Goal: Task Accomplishment & Management: Manage account settings

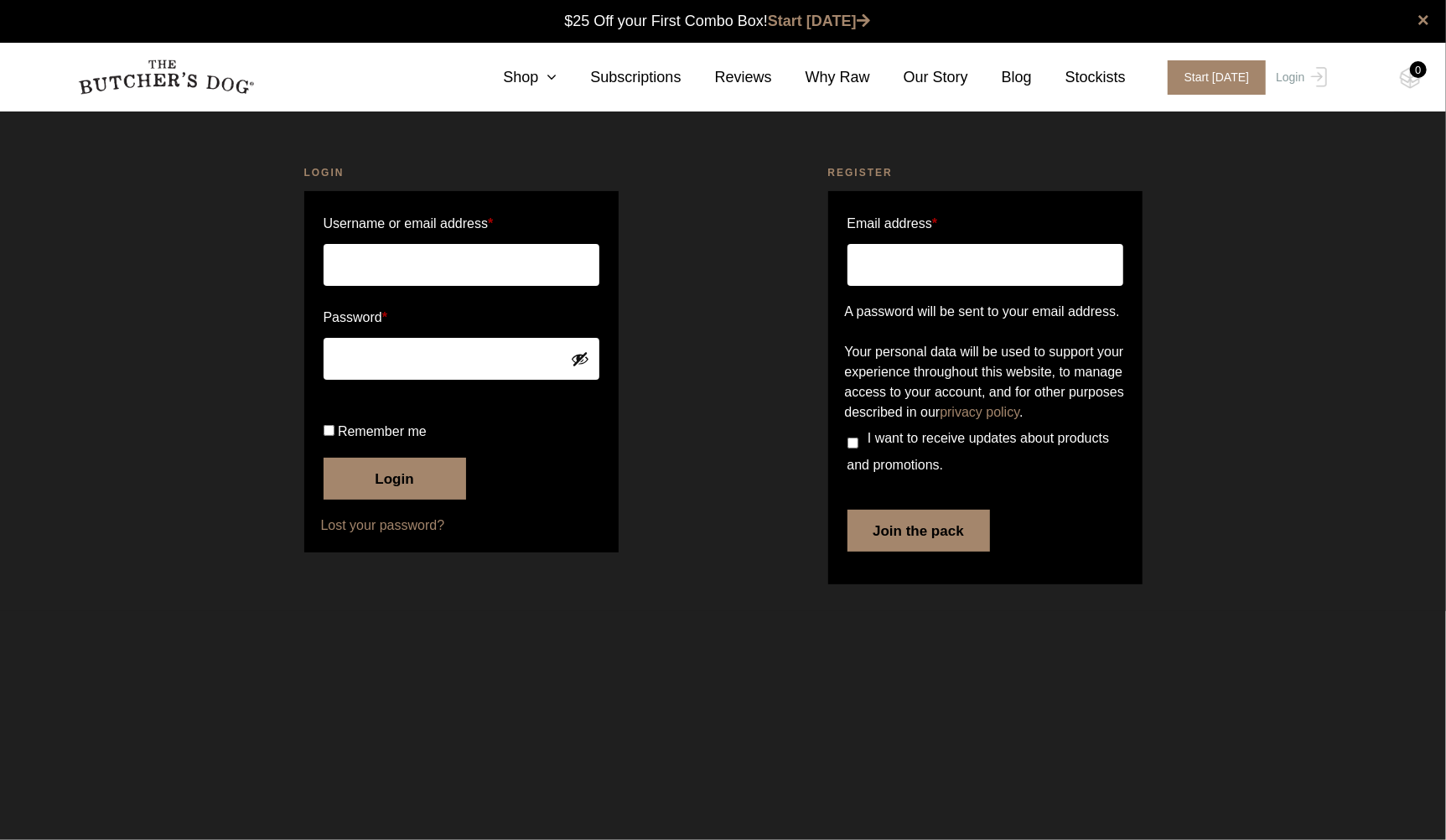
type input "[PERSON_NAME][EMAIL_ADDRESS][PERSON_NAME][DOMAIN_NAME]"
click at [352, 499] on button "Login" at bounding box center [395, 478] width 143 height 42
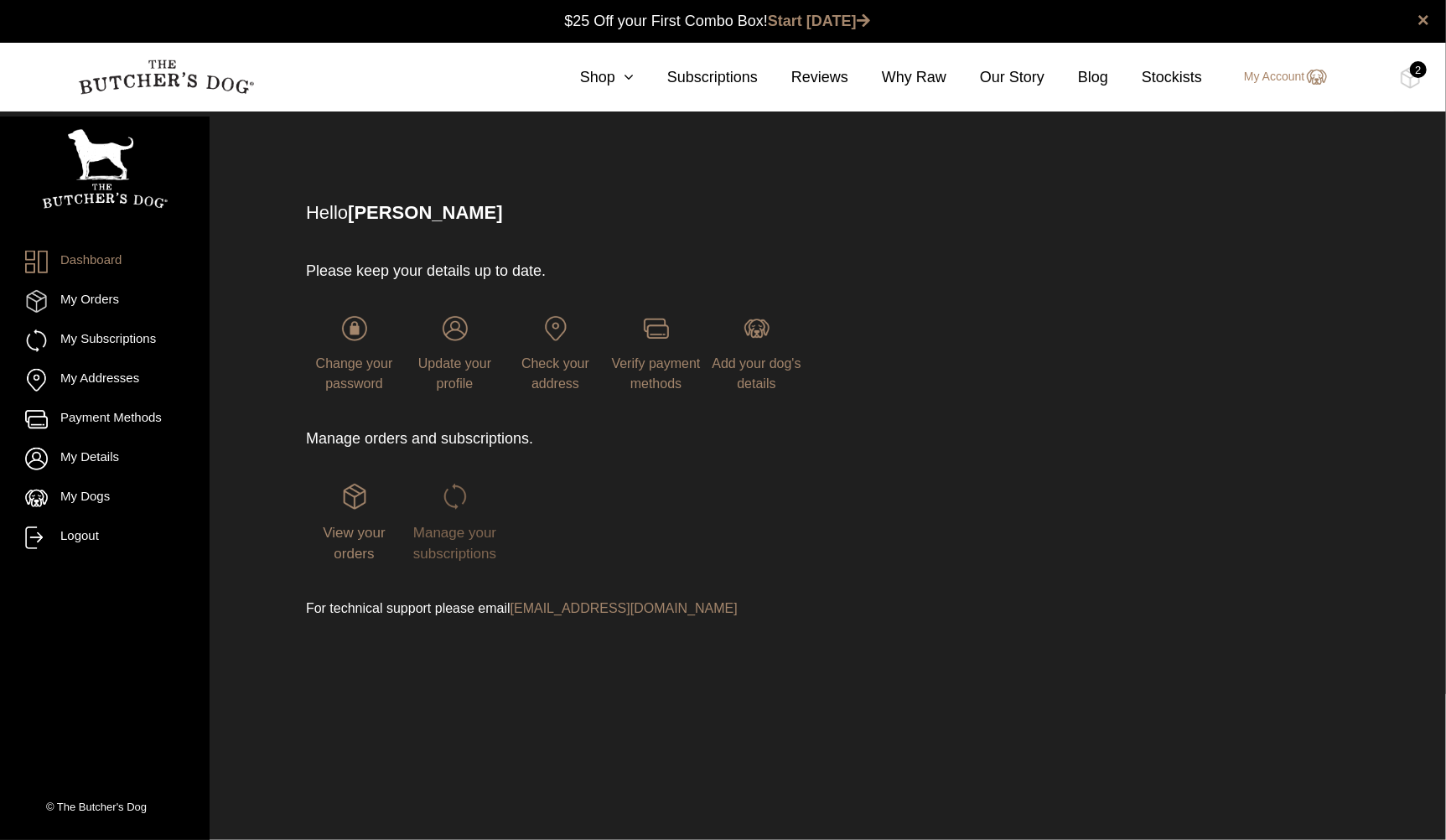
click at [415, 539] on span "Manage your subscriptions" at bounding box center [455, 543] width 83 height 37
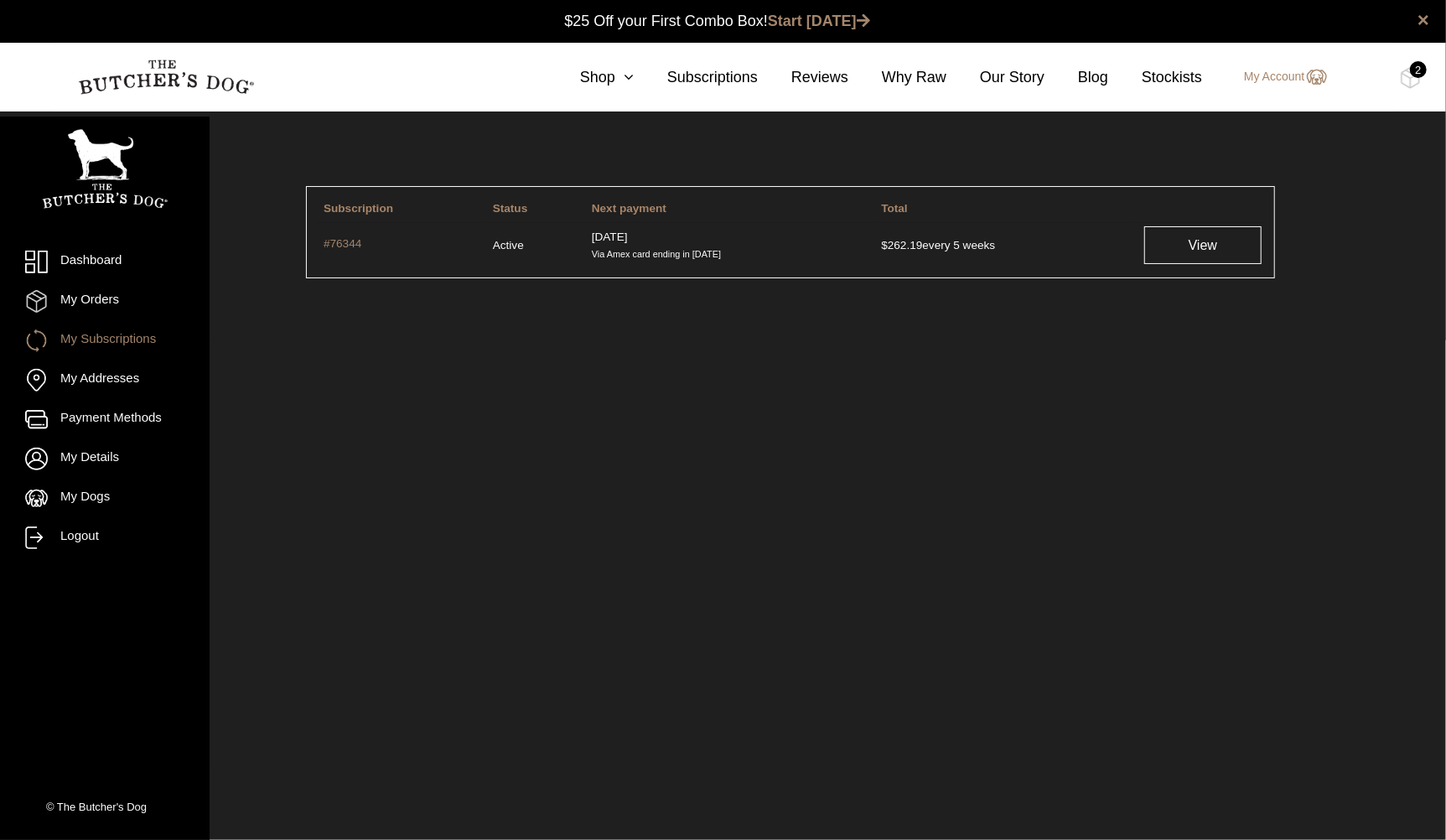
click at [1140, 247] on td "View" at bounding box center [1199, 245] width 131 height 45
click at [1163, 262] on link "View" at bounding box center [1203, 245] width 118 height 37
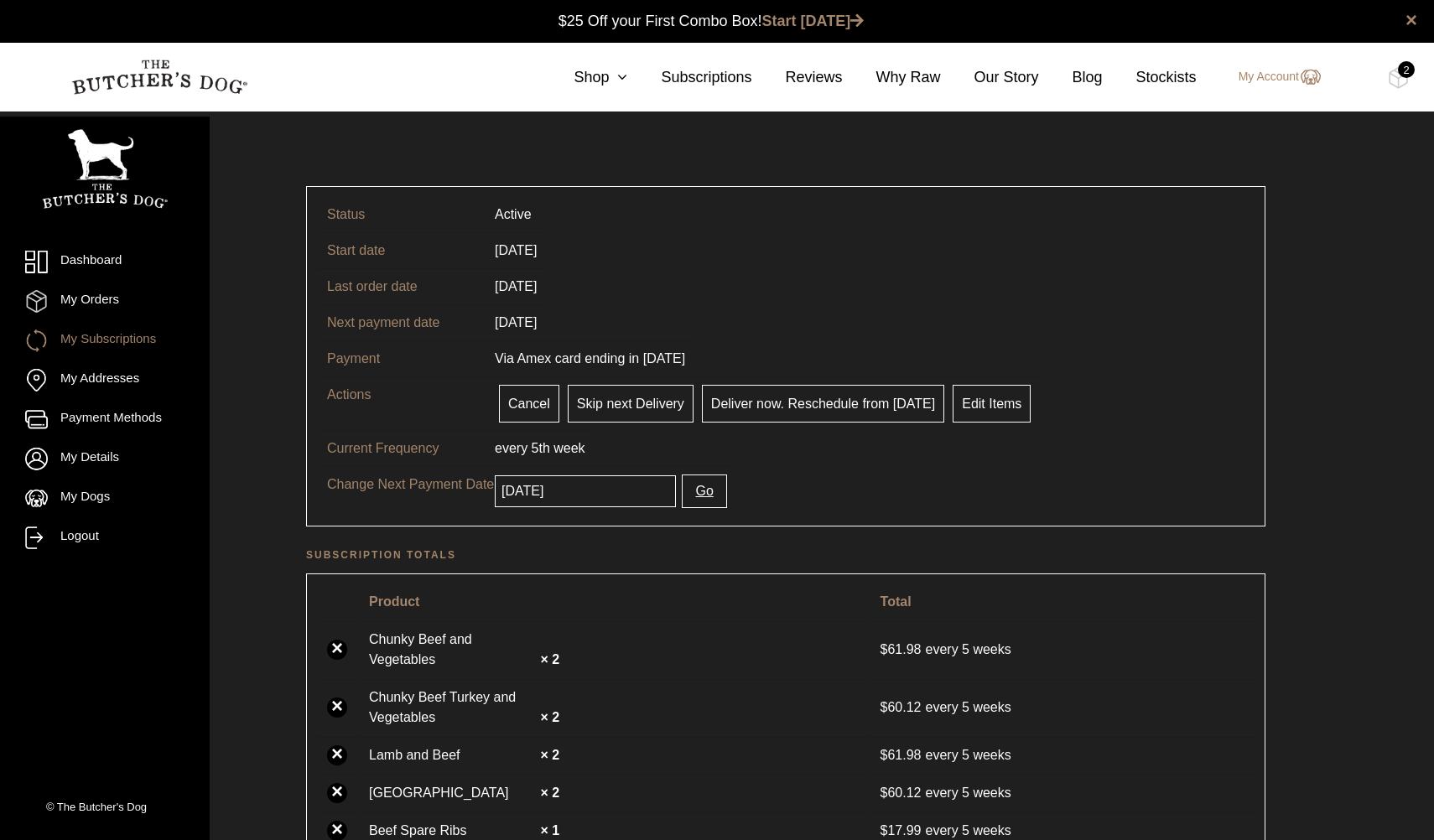
click at [580, 490] on input "[DATE]" at bounding box center [585, 491] width 181 height 32
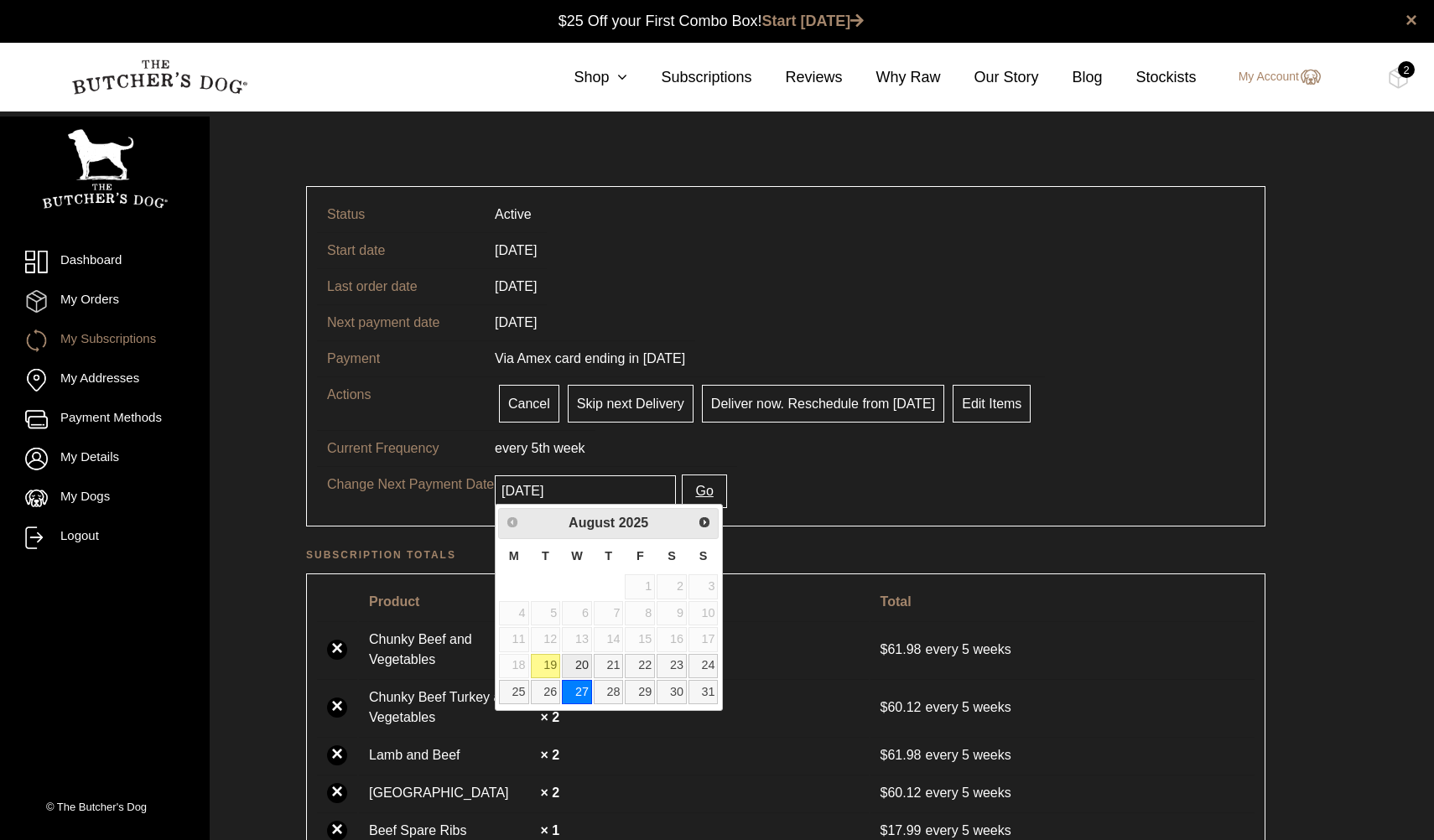
click at [576, 658] on link "20" at bounding box center [577, 666] width 30 height 24
type input "2025-08-20"
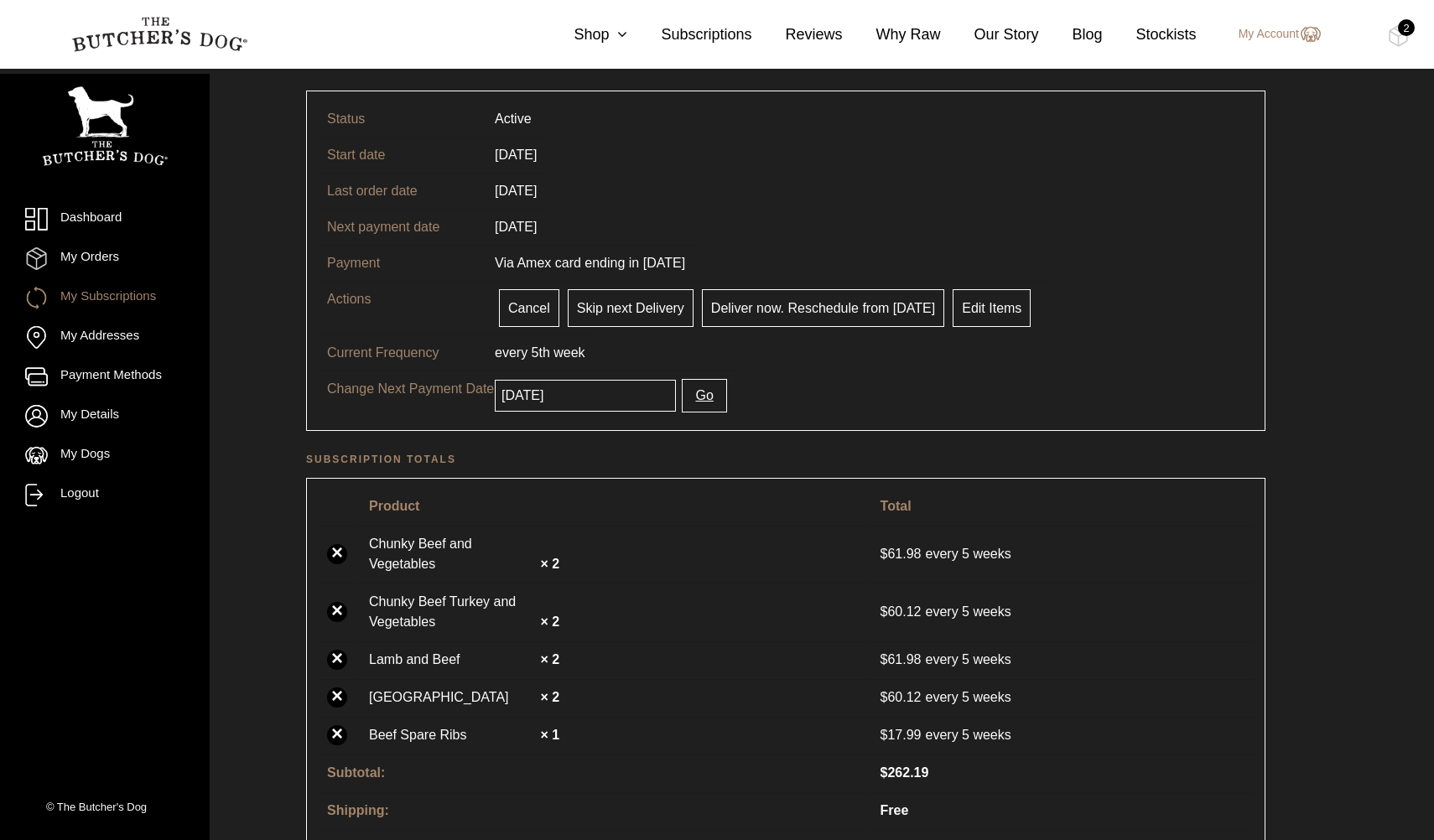
scroll to position [168, 0]
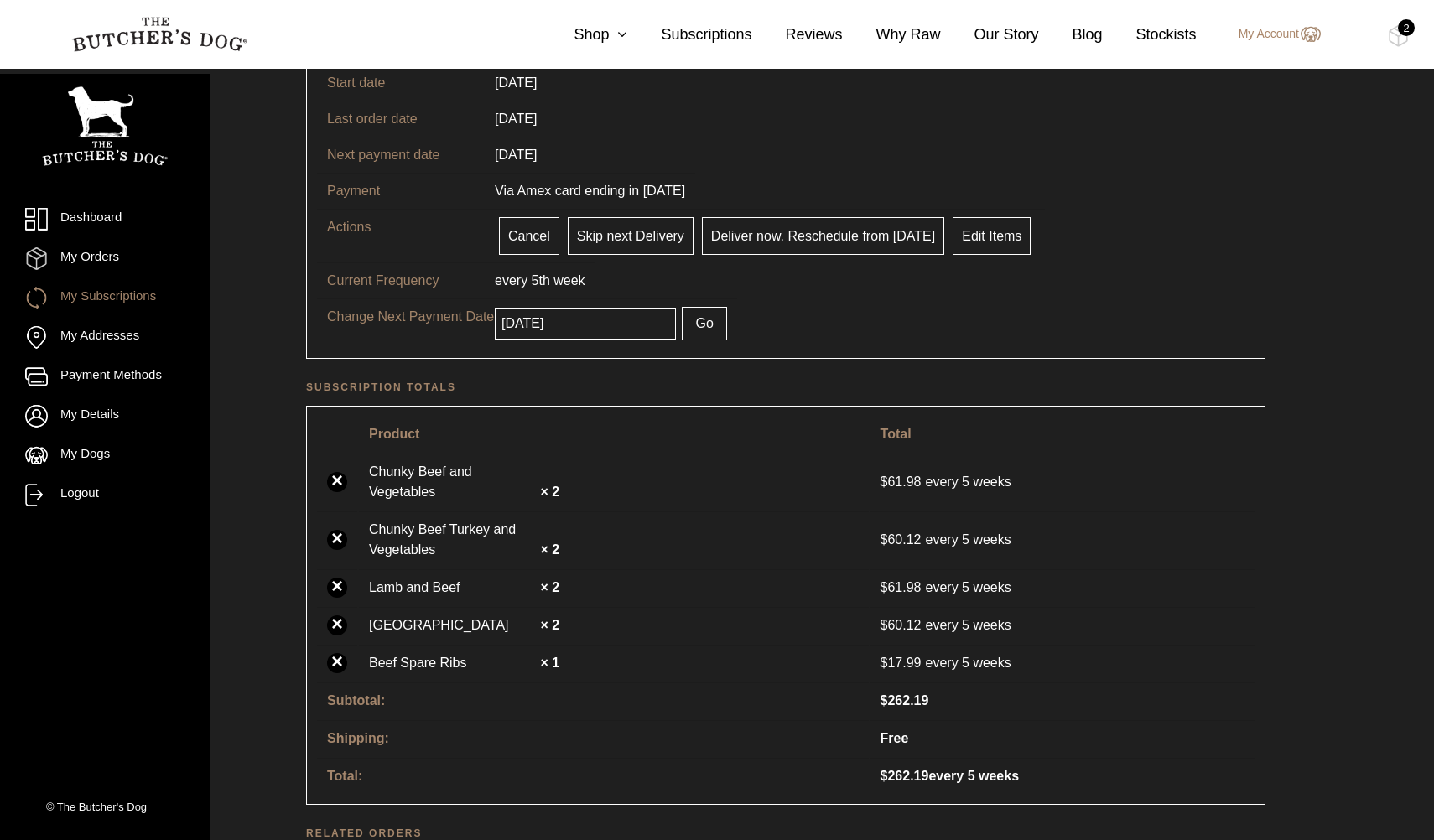
click at [341, 658] on link "×" at bounding box center [337, 664] width 21 height 21
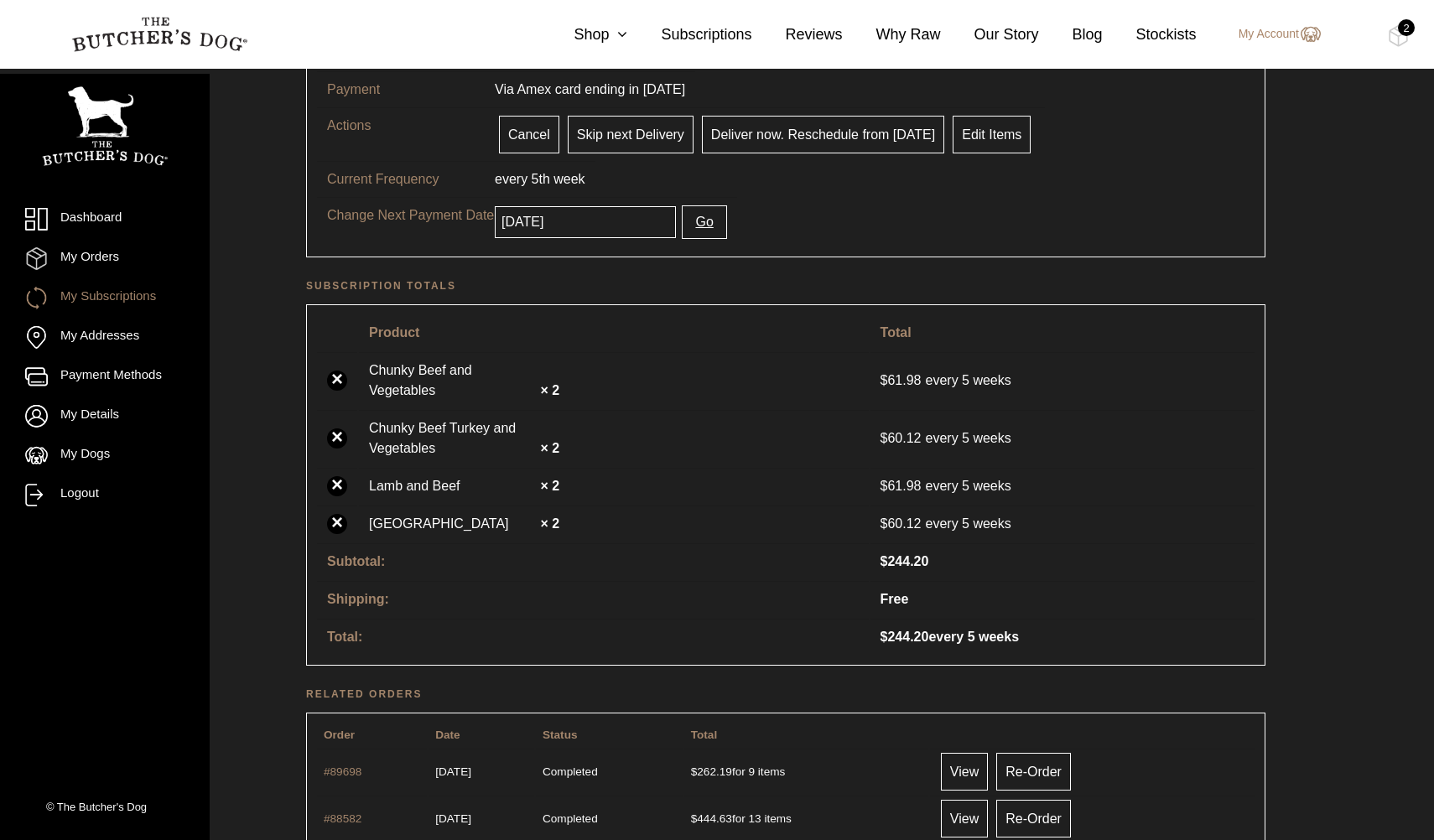
scroll to position [168, 0]
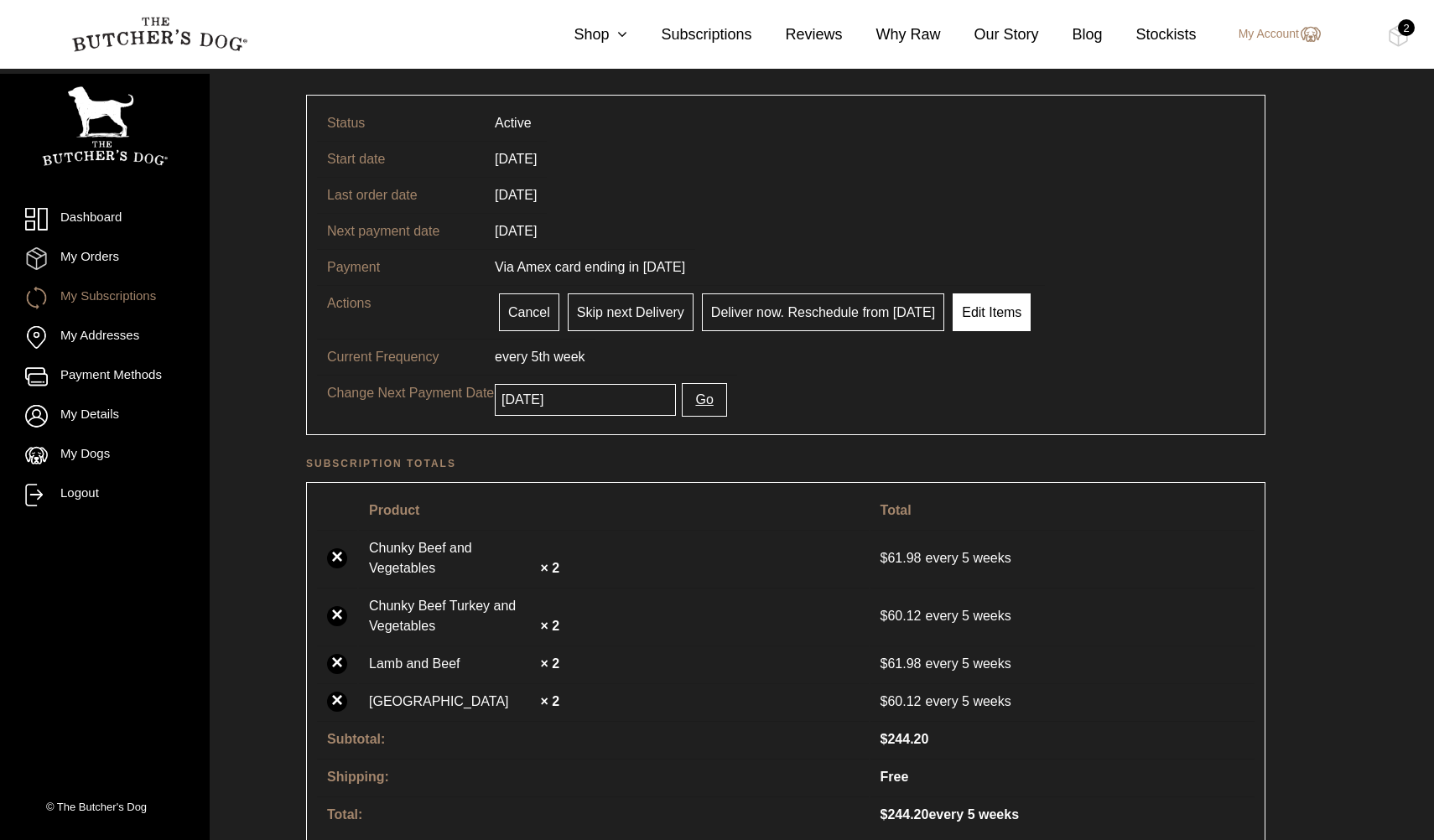
click at [977, 306] on link "Edit Items" at bounding box center [991, 312] width 78 height 37
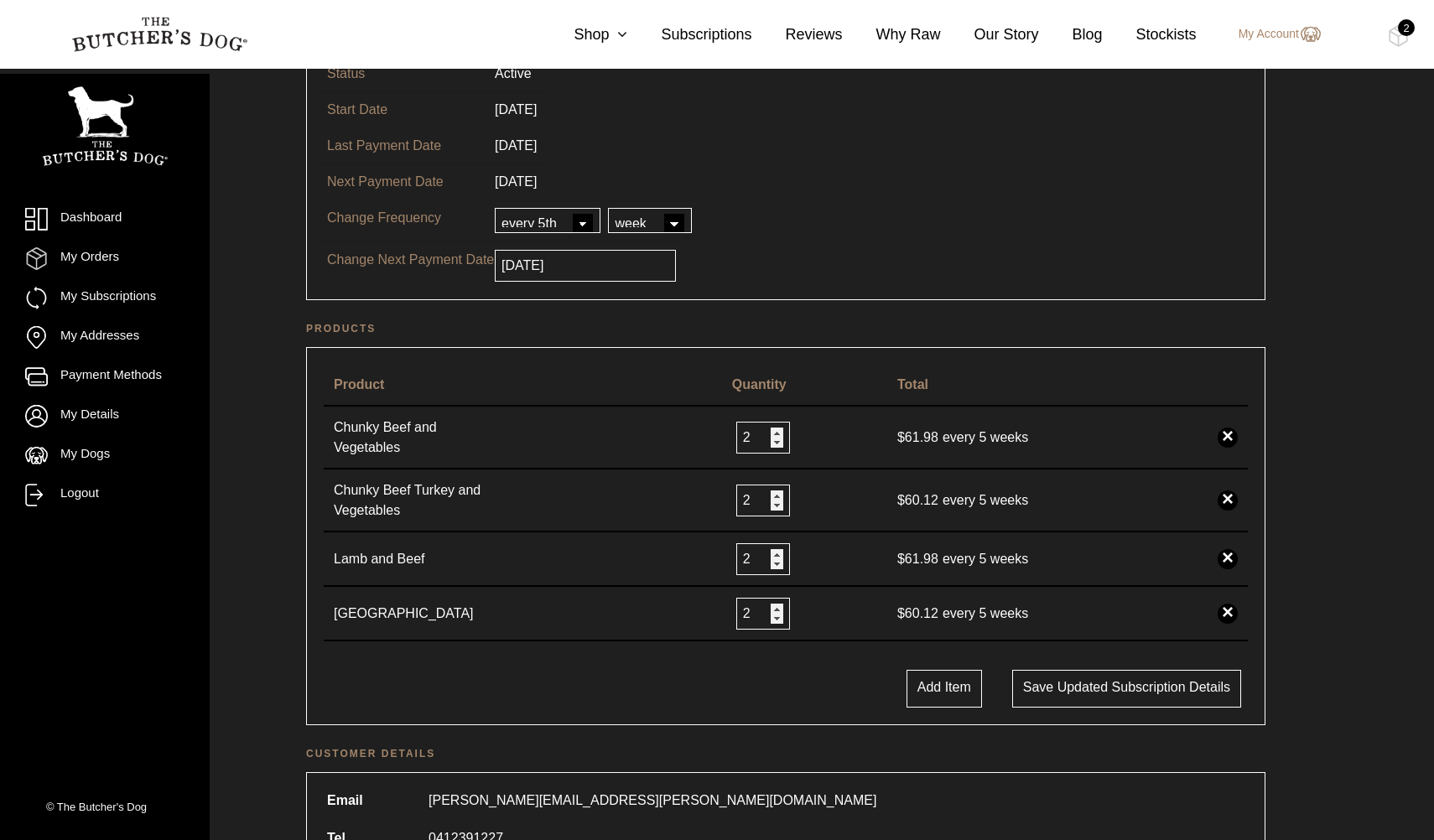
scroll to position [168, 0]
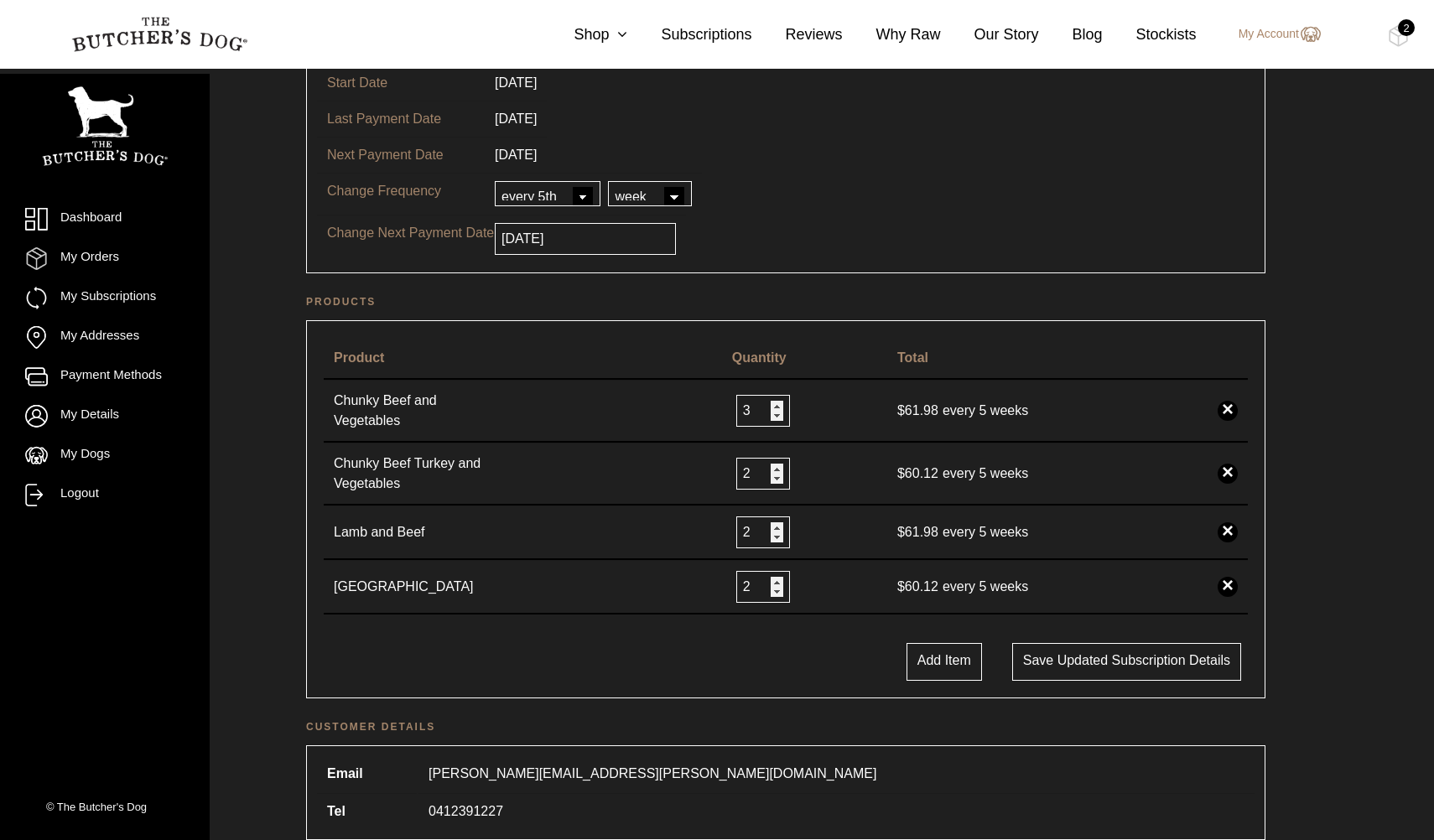
type input "3"
click at [778, 399] on input "3" at bounding box center [763, 411] width 53 height 32
type input "3"
click at [778, 522] on input "3" at bounding box center [763, 532] width 53 height 32
click at [953, 653] on button "Add Item" at bounding box center [944, 662] width 76 height 37
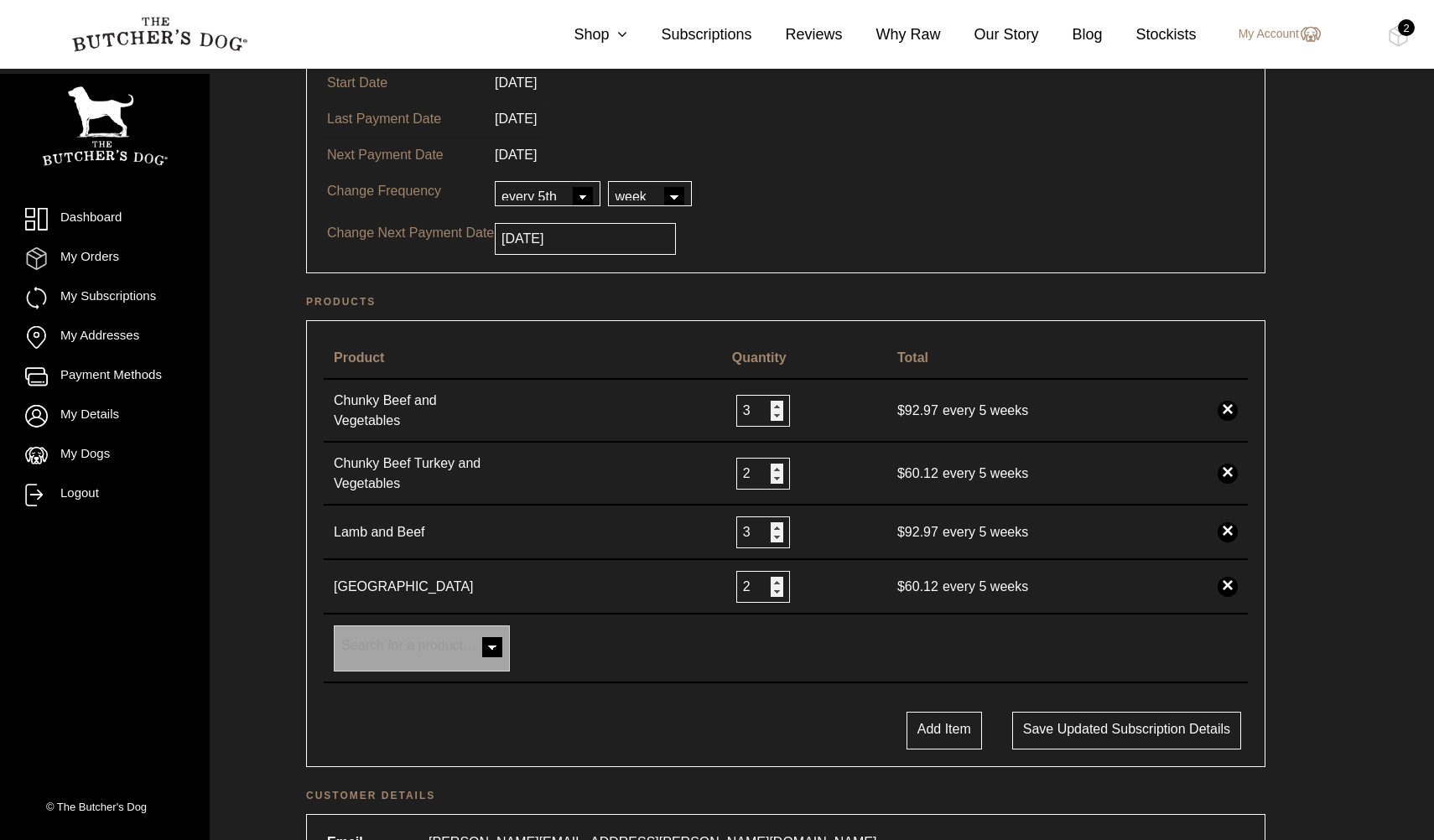
click at [483, 635] on span at bounding box center [492, 649] width 34 height 34
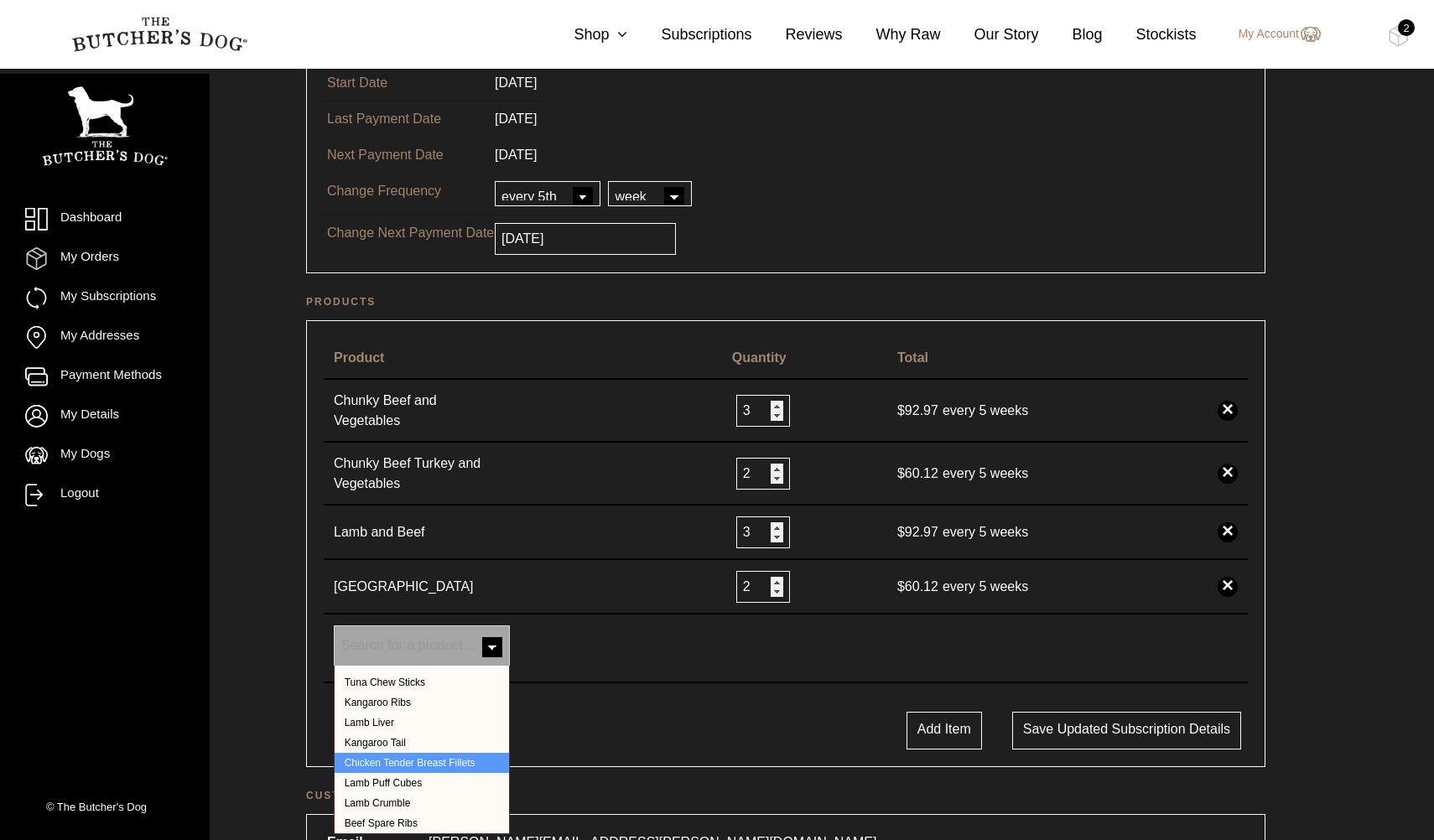
scroll to position [581, 0]
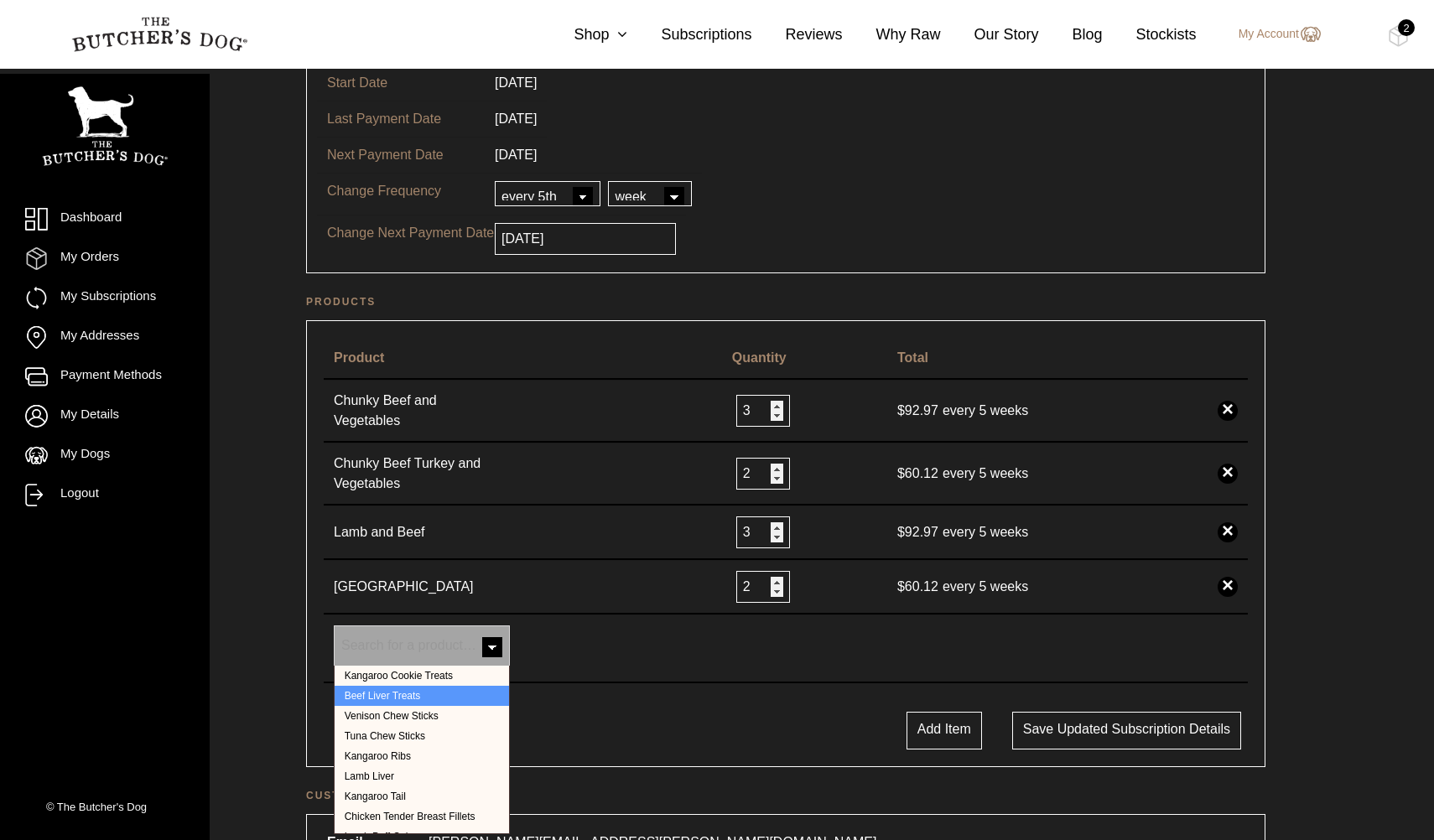
select select "39912"
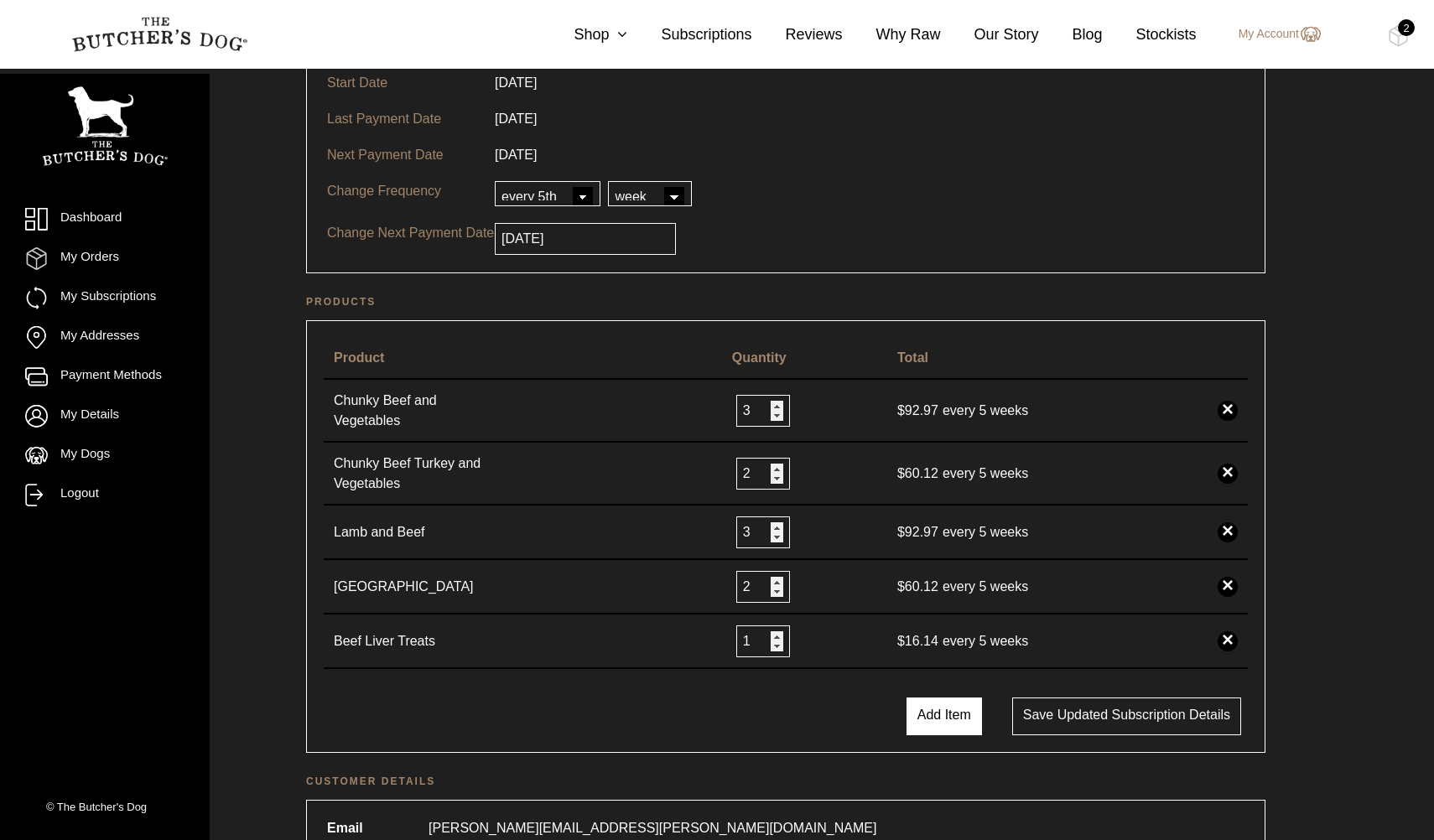
click at [950, 704] on button "Add Item" at bounding box center [944, 716] width 76 height 37
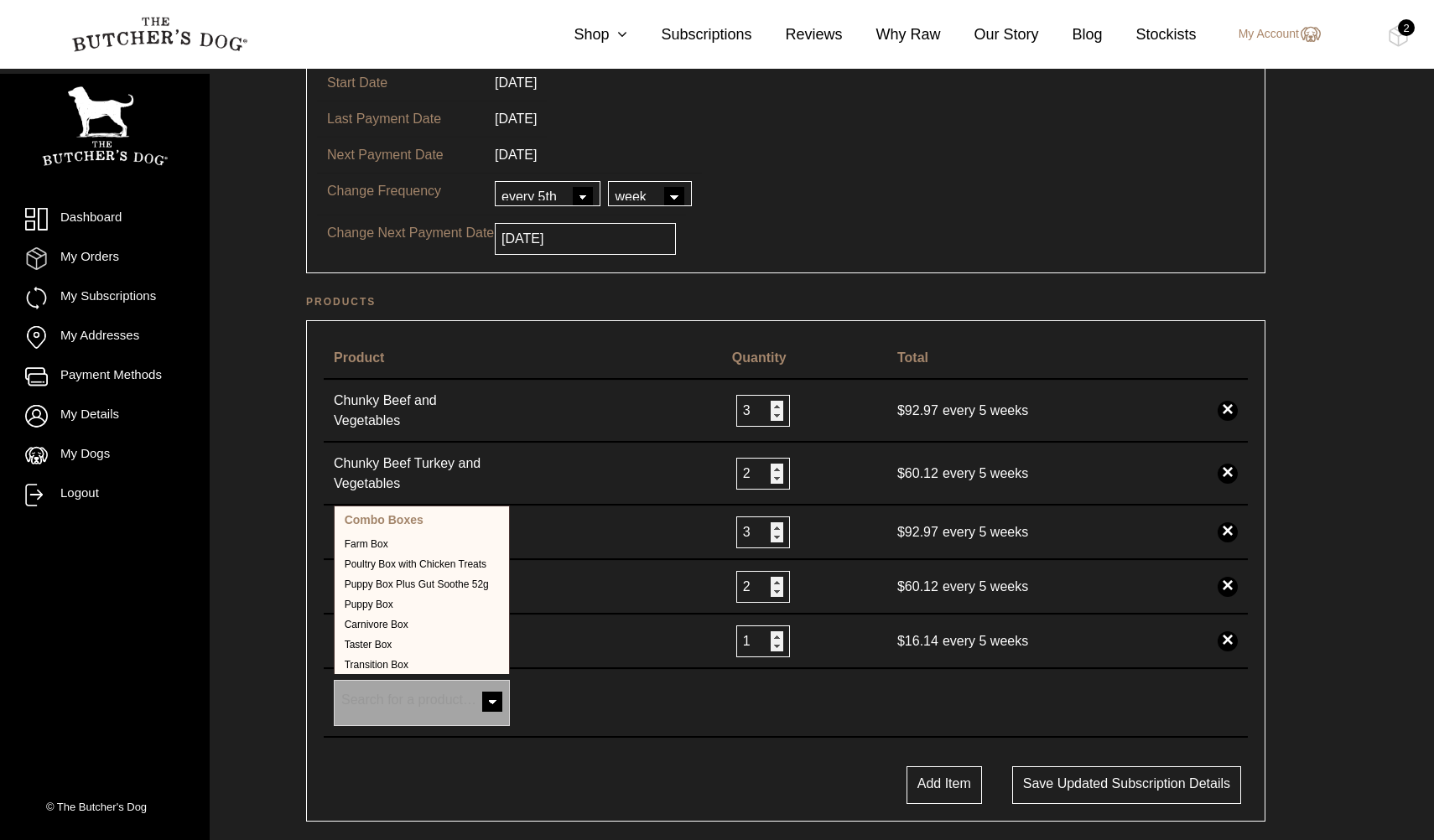
click at [490, 687] on span at bounding box center [492, 704] width 34 height 34
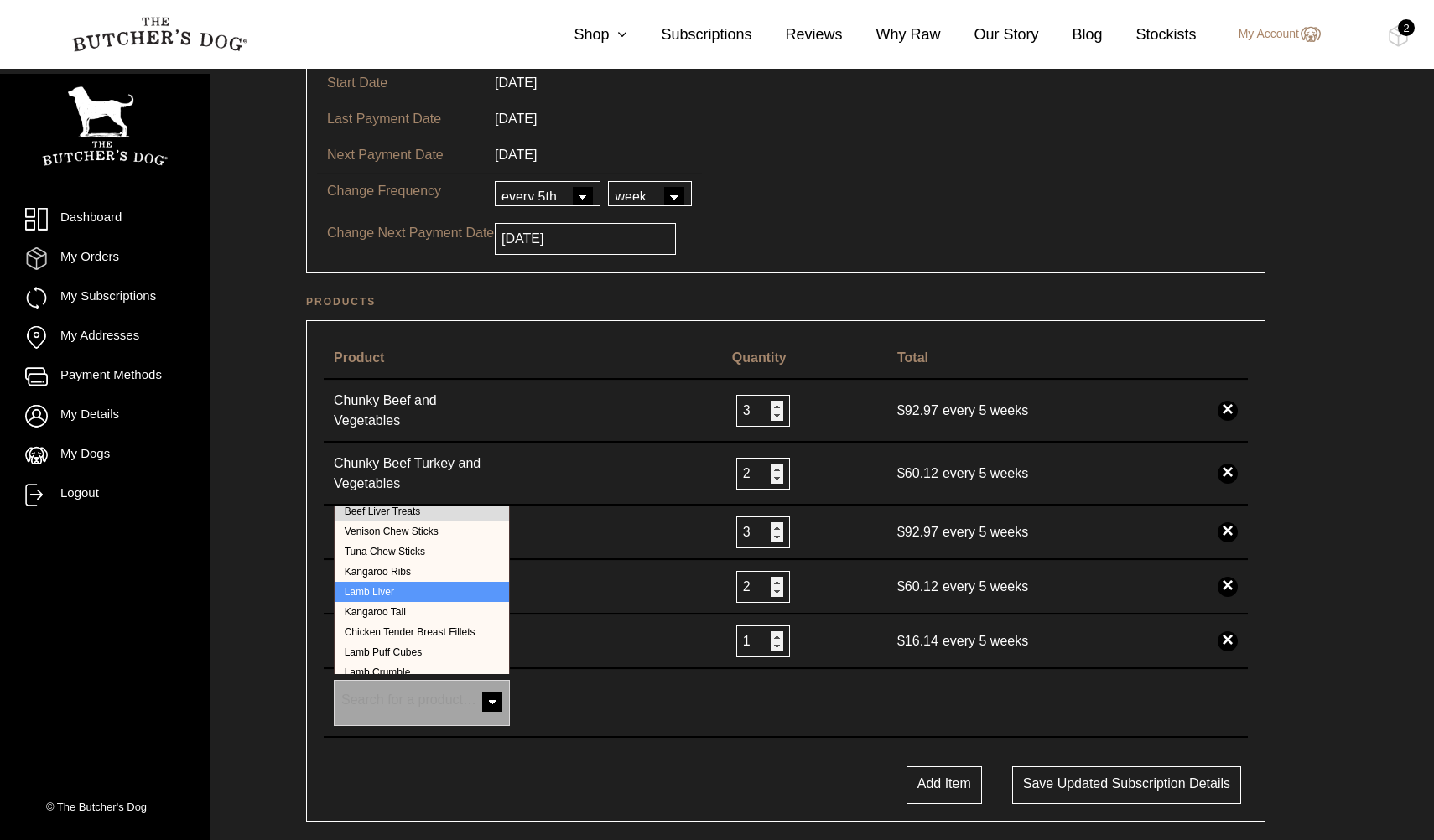
select select "534"
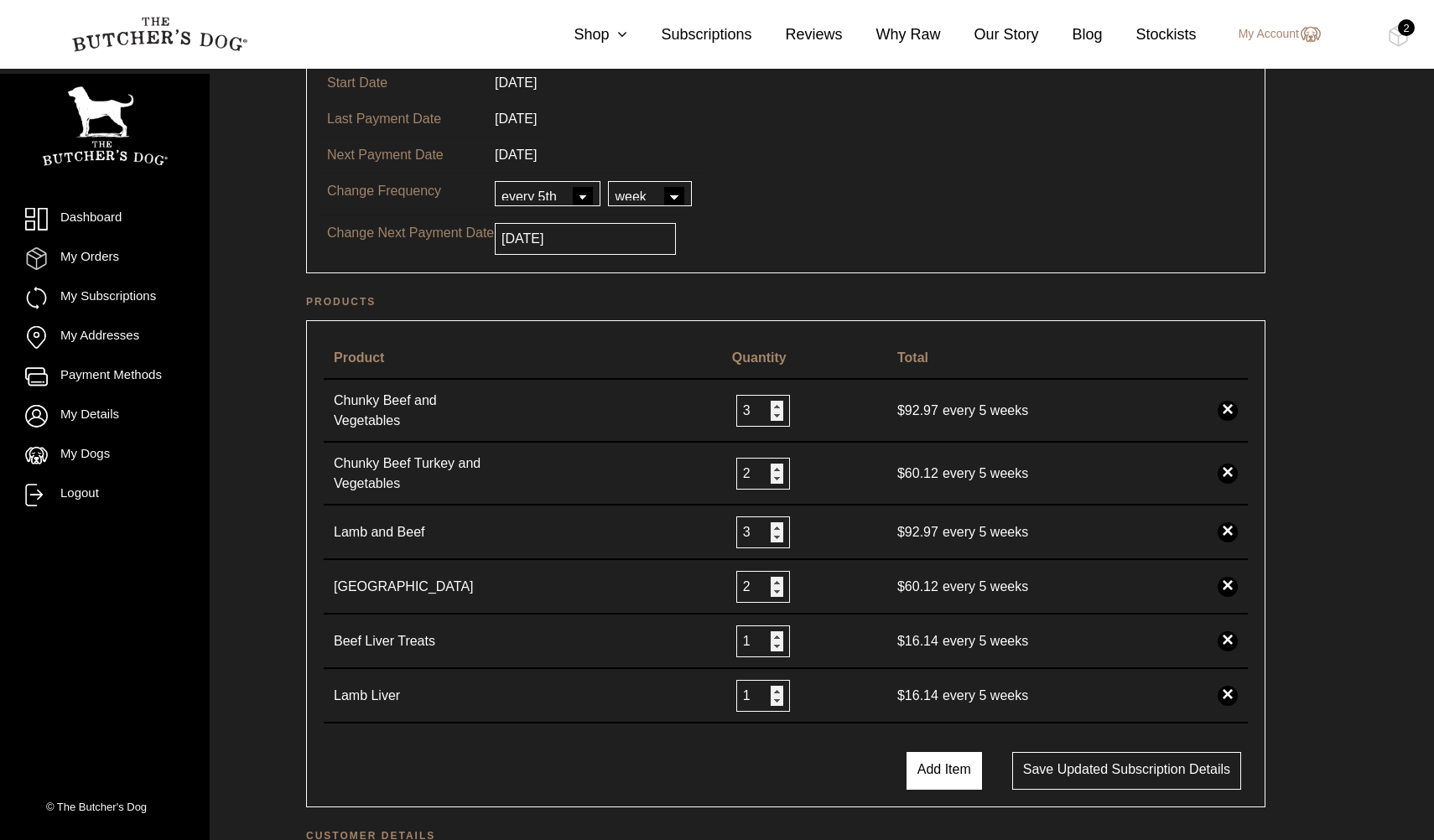
click at [935, 752] on button "Add Item" at bounding box center [944, 771] width 76 height 37
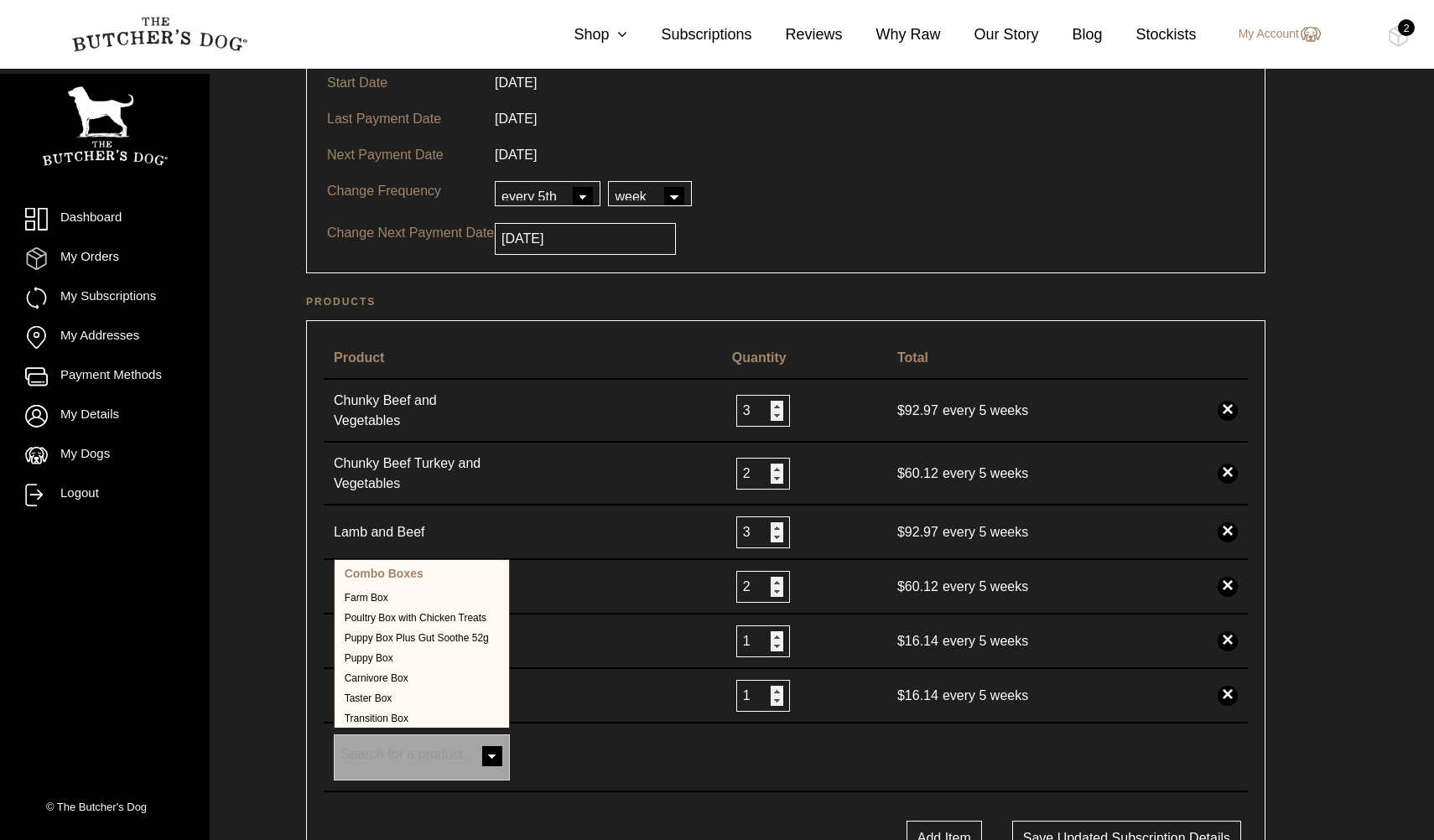
click at [490, 750] on span at bounding box center [492, 758] width 34 height 34
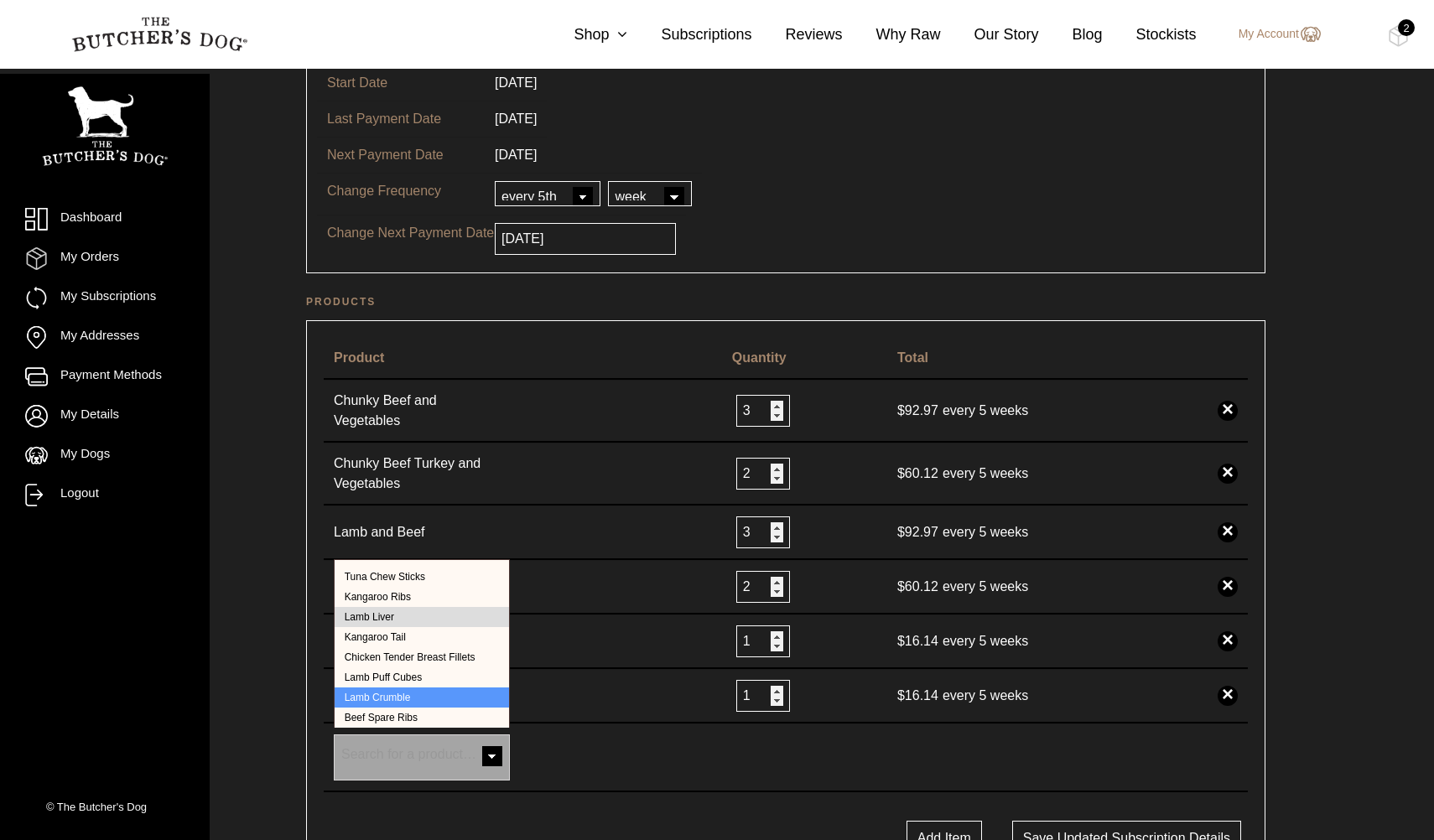
select select "328"
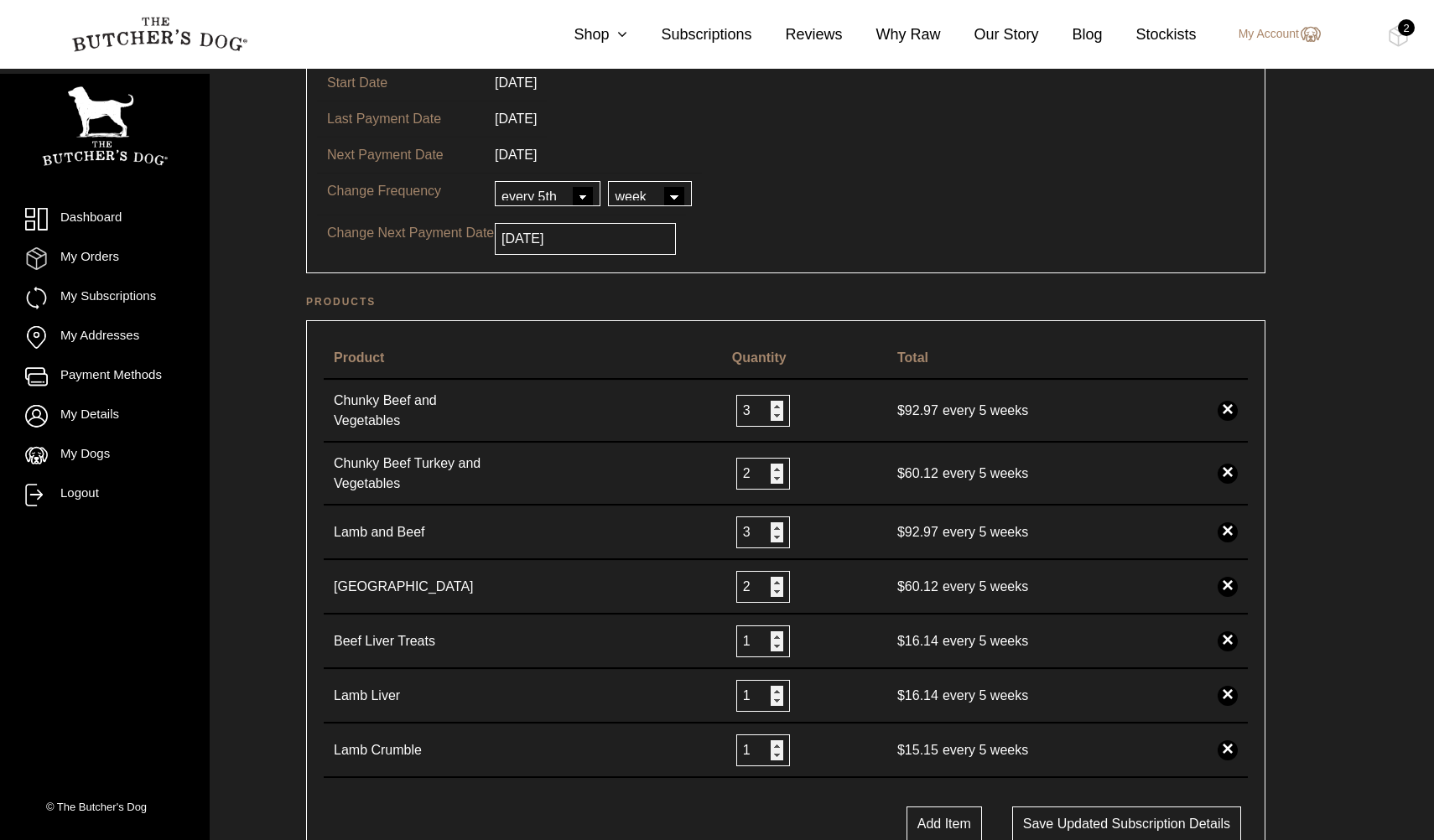
click at [582, 194] on select "every every 2nd every 3rd every 4th every 5th every 6th" at bounding box center [547, 193] width 105 height 25
select select "4"
click at [495, 181] on select "every every 2nd every 3rd every 4th every 5th every 6th" at bounding box center [547, 193] width 105 height 25
click at [581, 243] on input "2025-08-27" at bounding box center [585, 239] width 181 height 32
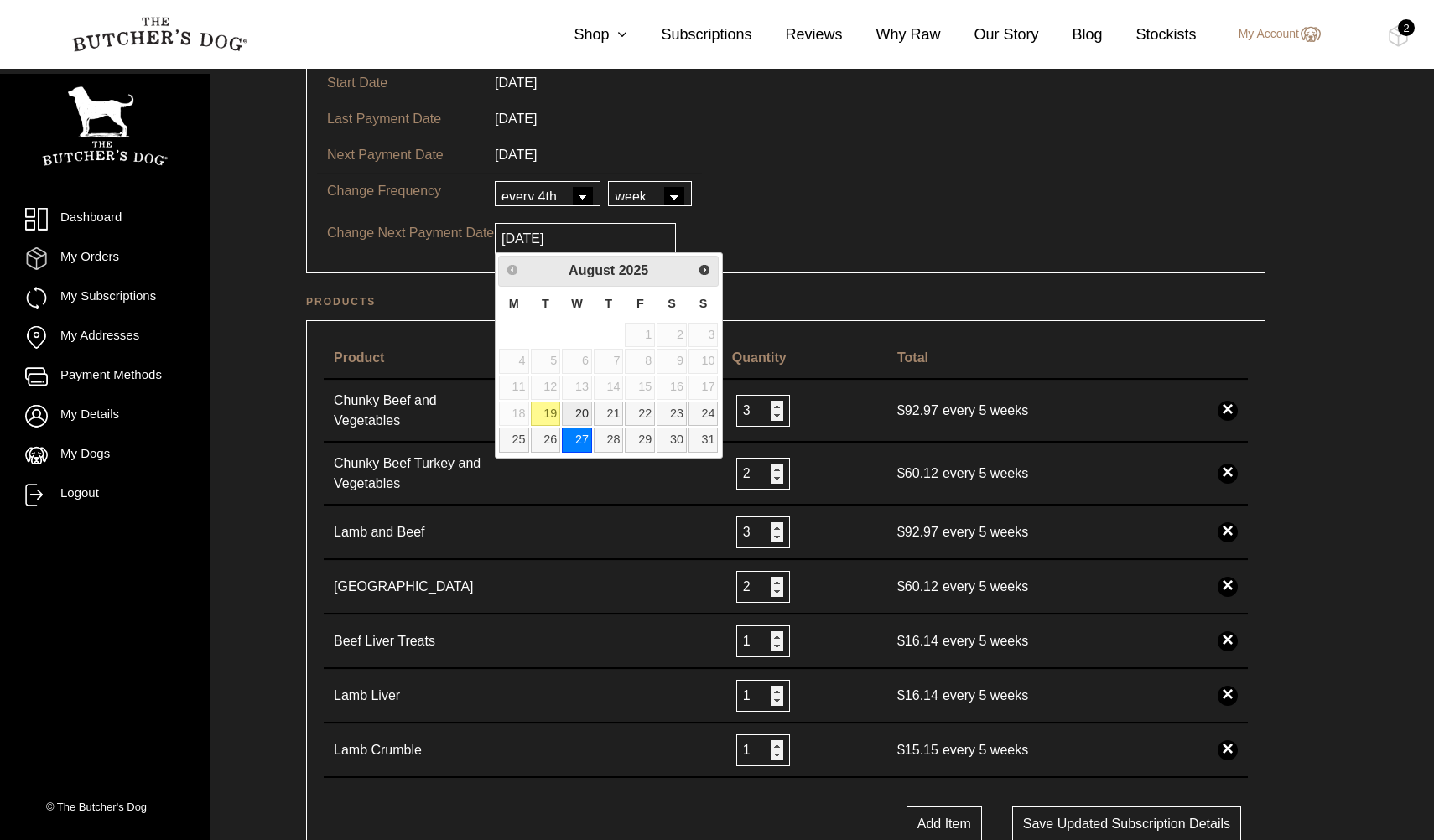
click at [590, 417] on link "20" at bounding box center [577, 413] width 30 height 24
type input "2025-08-20"
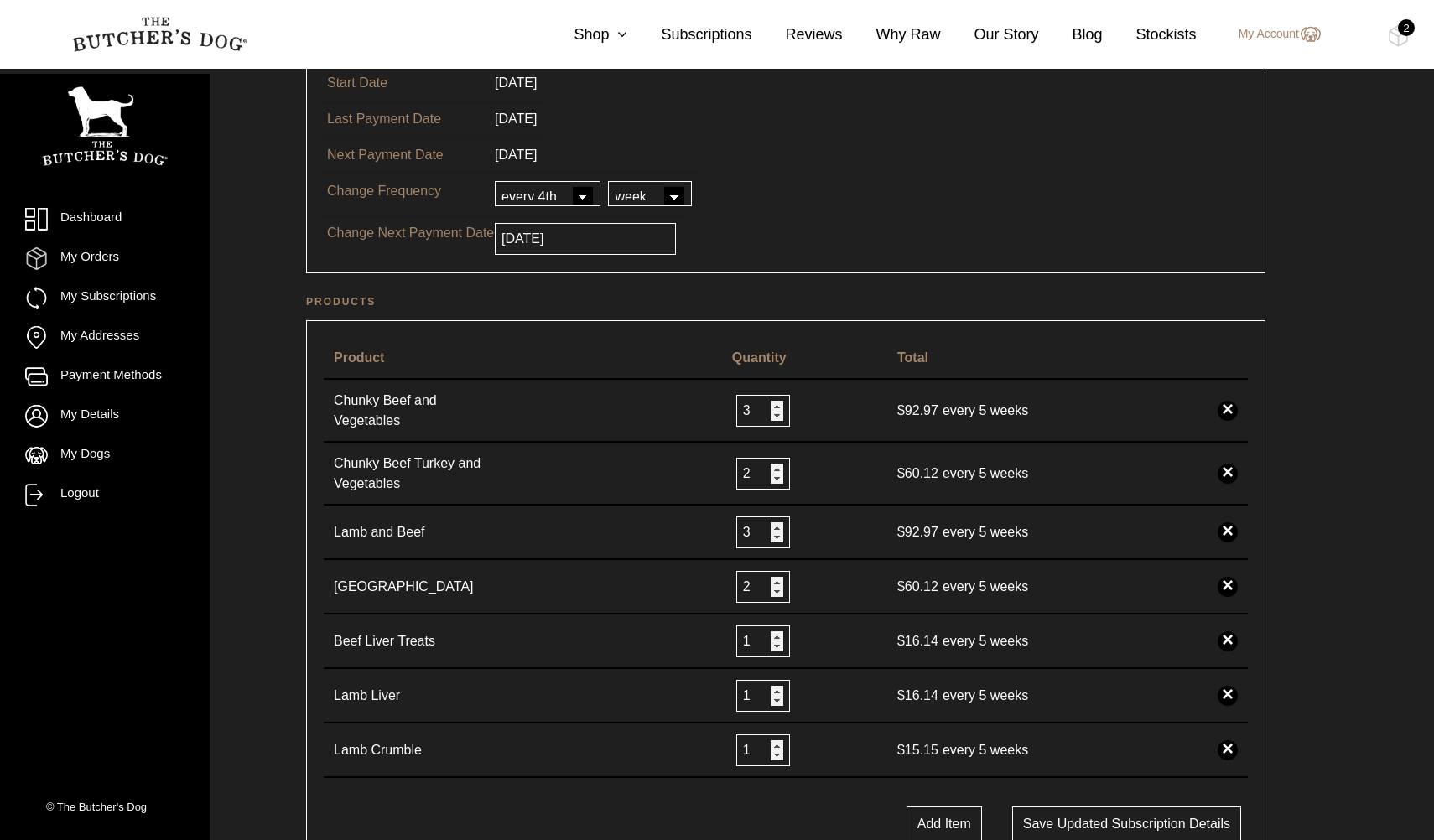
click at [739, 236] on tr "Change Next Payment Date 2025-08-20" at bounding box center [785, 238] width 937 height 48
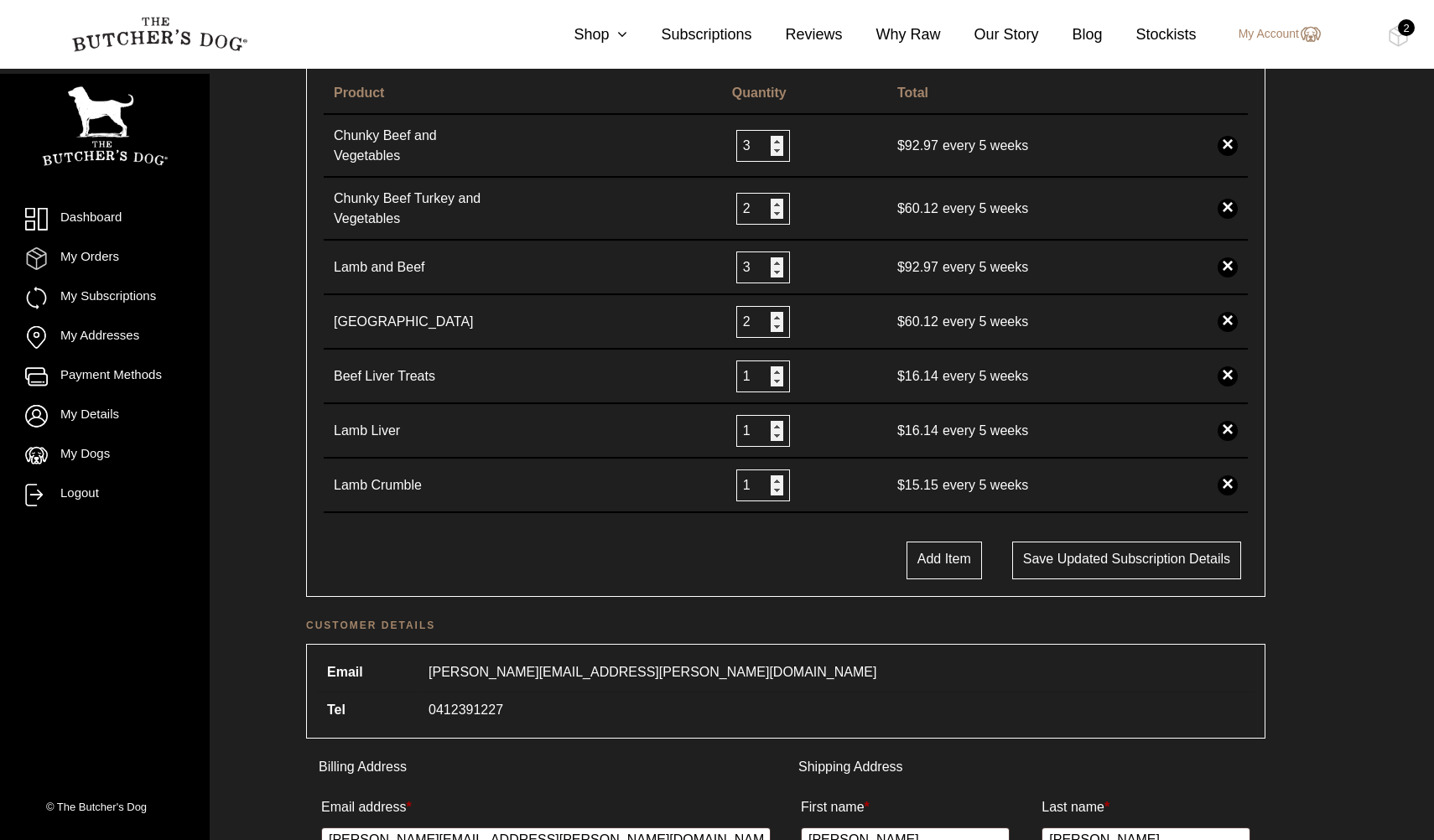
scroll to position [265, 0]
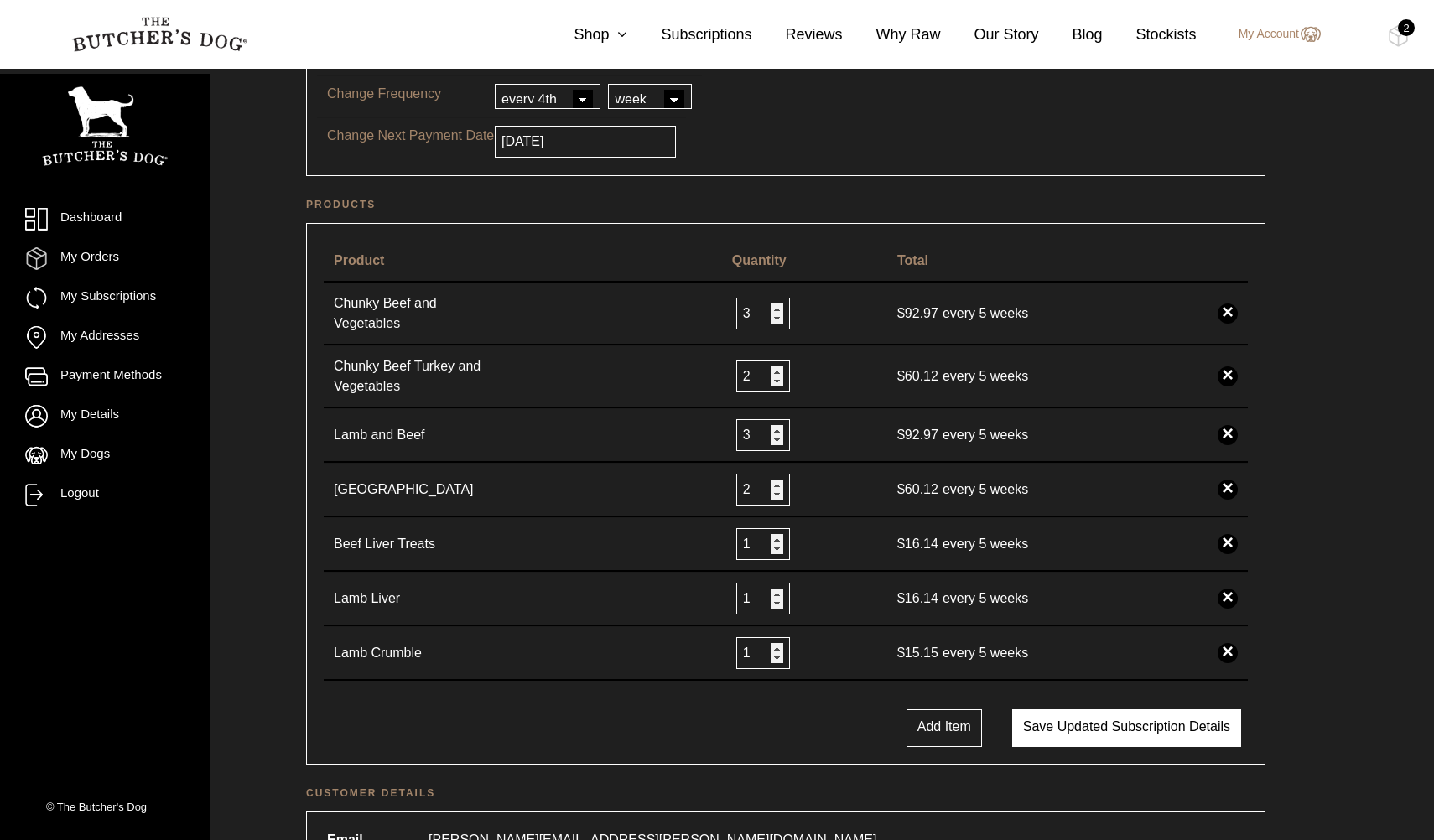
click at [1067, 721] on button "Save updated subscription details" at bounding box center [1126, 728] width 229 height 37
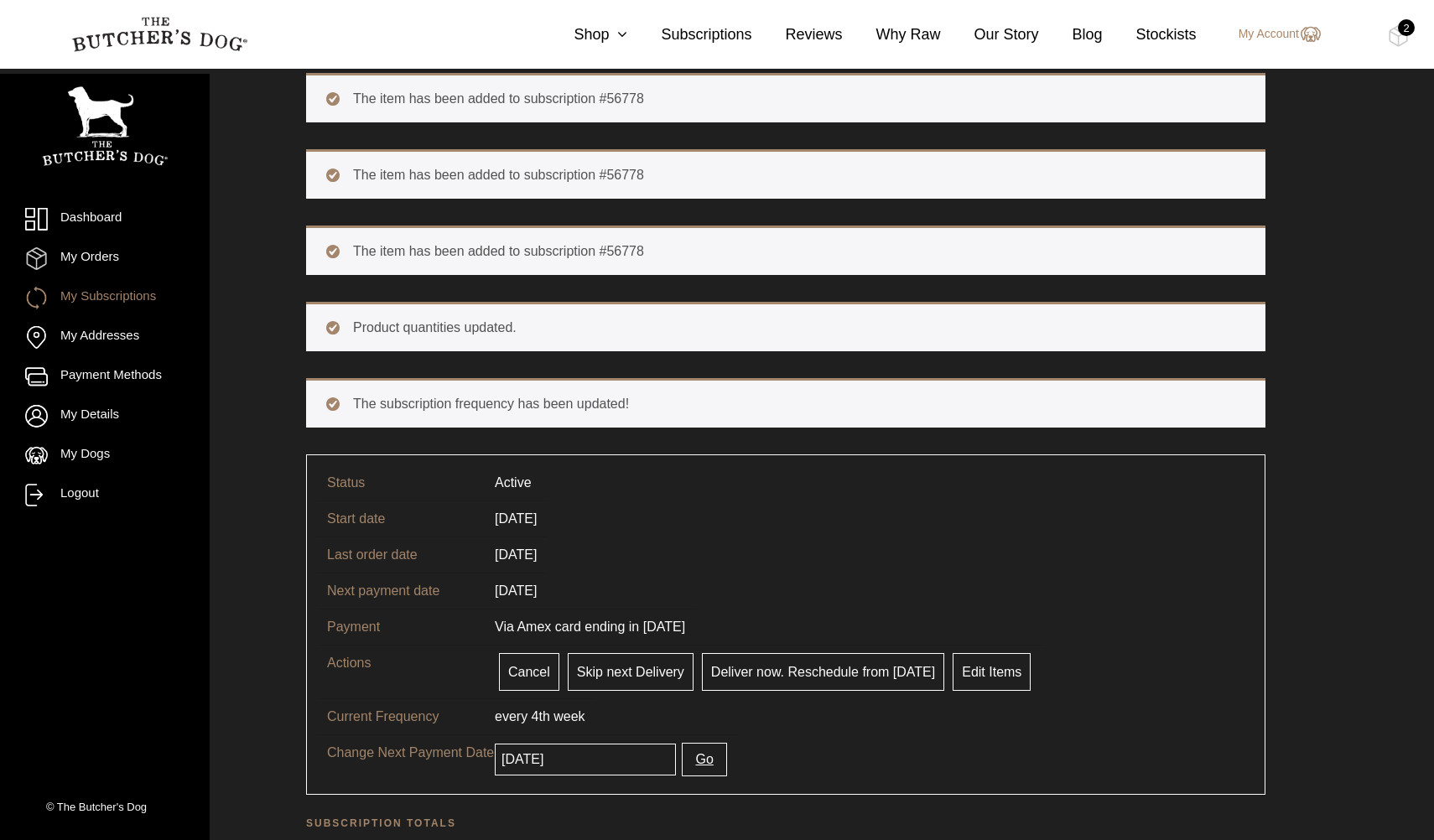
scroll to position [419, 0]
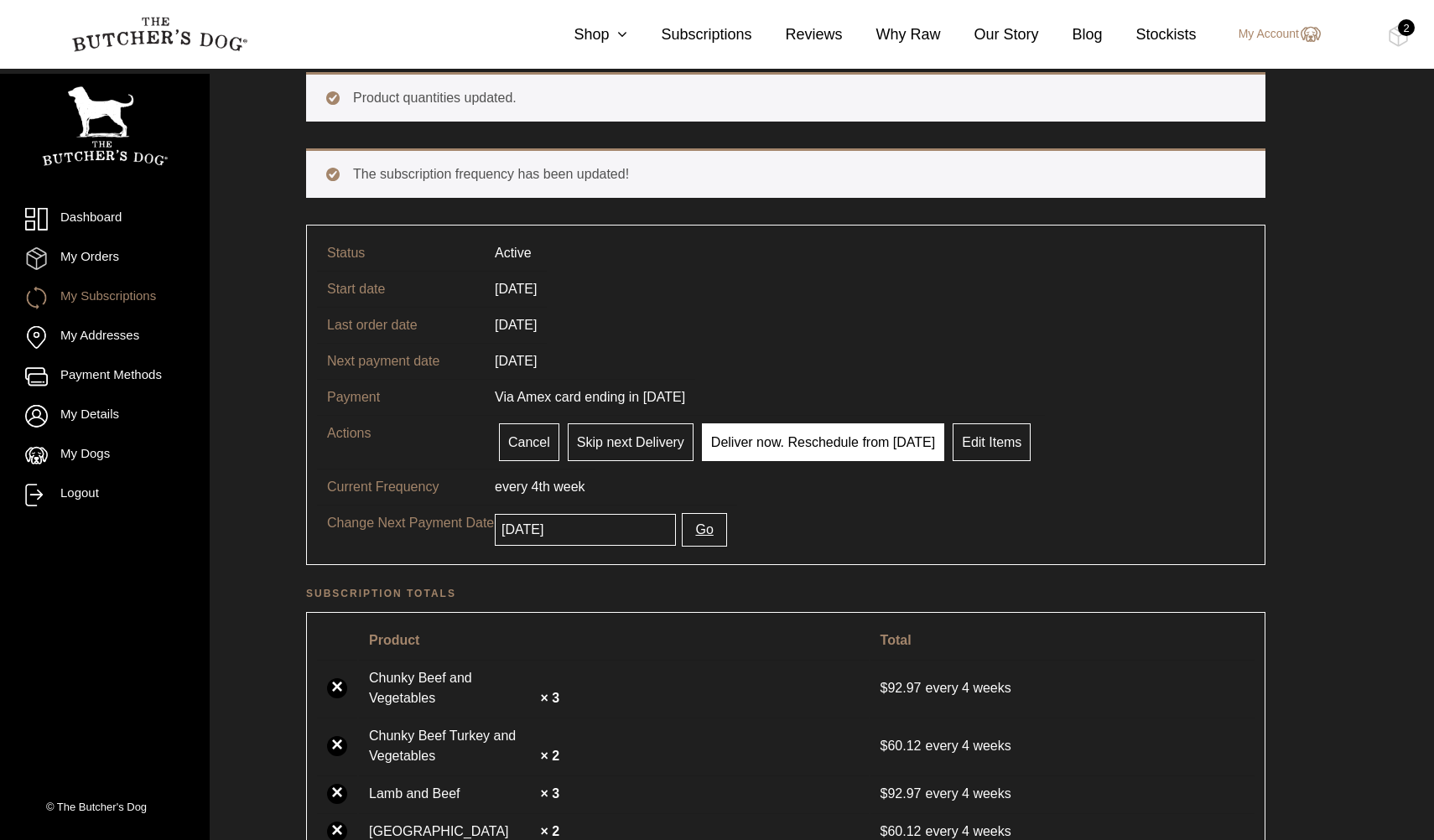
click at [724, 445] on link "Deliver now. Reschedule from [DATE]" at bounding box center [823, 442] width 243 height 37
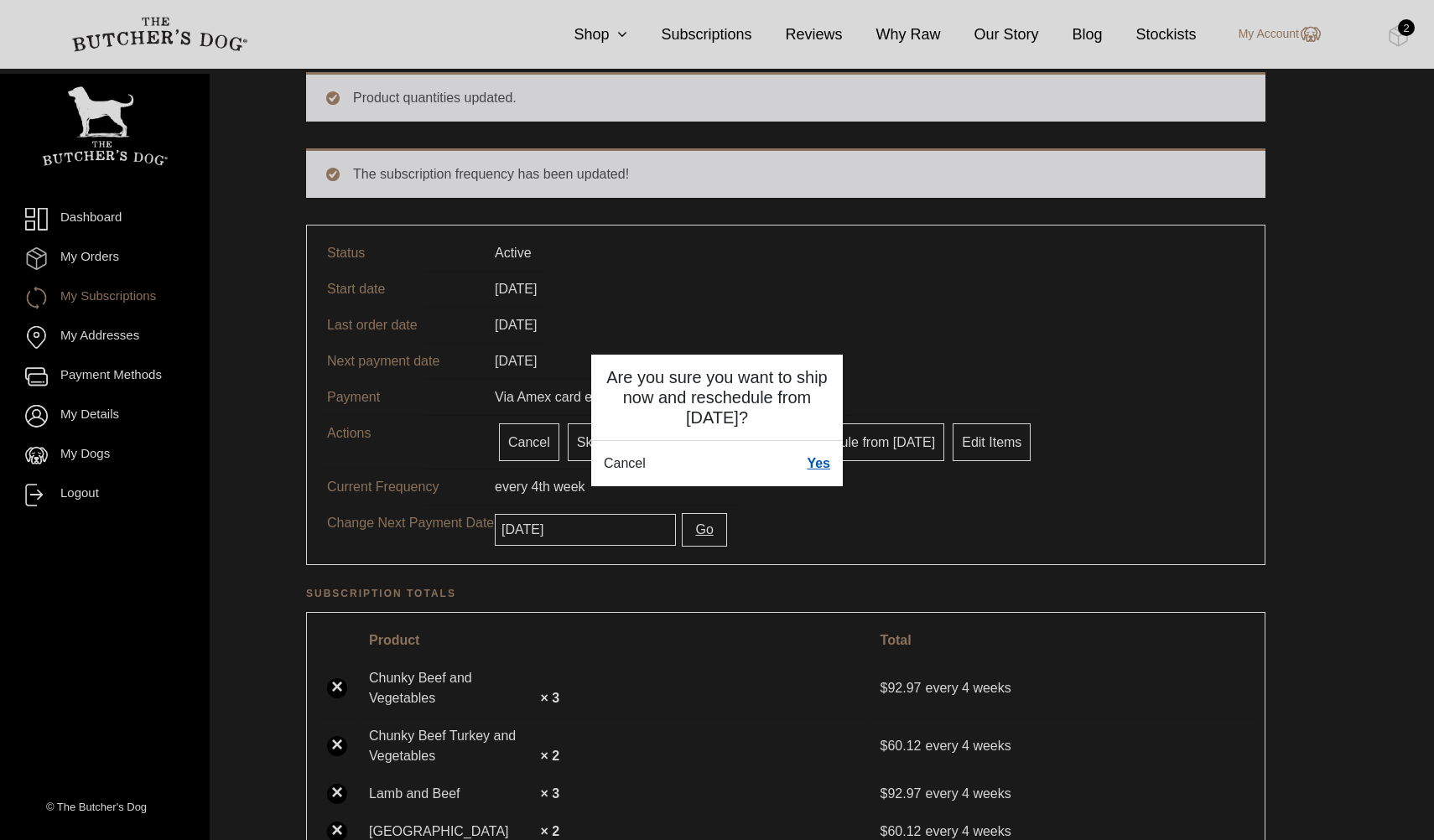
click at [821, 465] on link "Yes" at bounding box center [818, 464] width 23 height 21
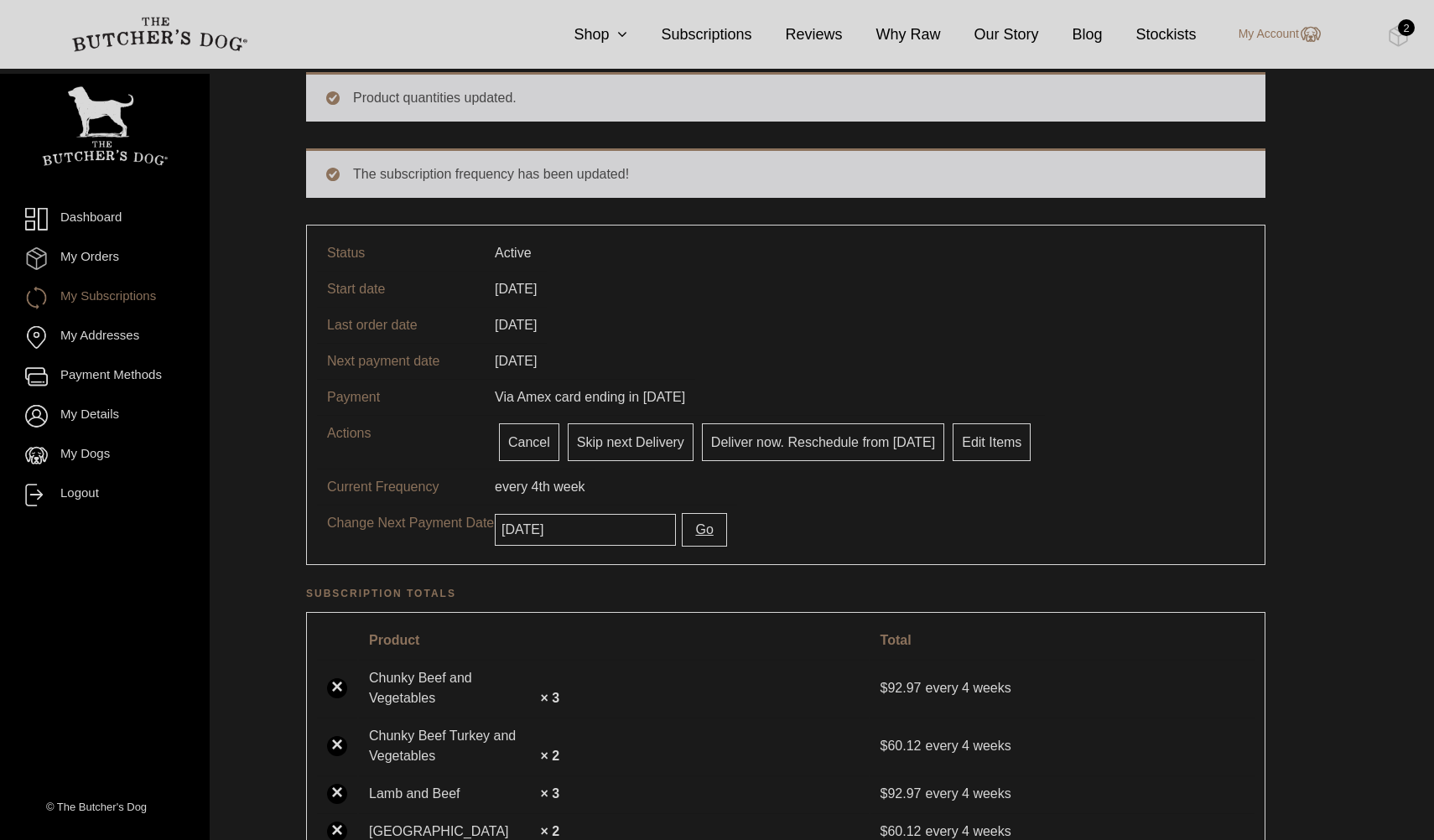
scroll to position [0, 0]
